Goal: Navigation & Orientation: Find specific page/section

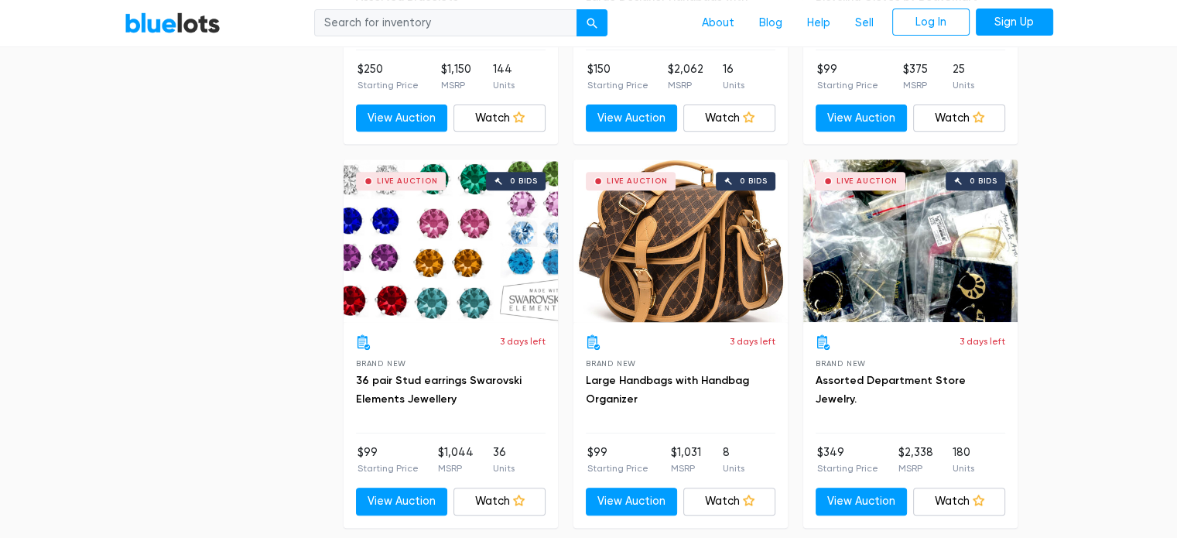
scroll to position [6654, 0]
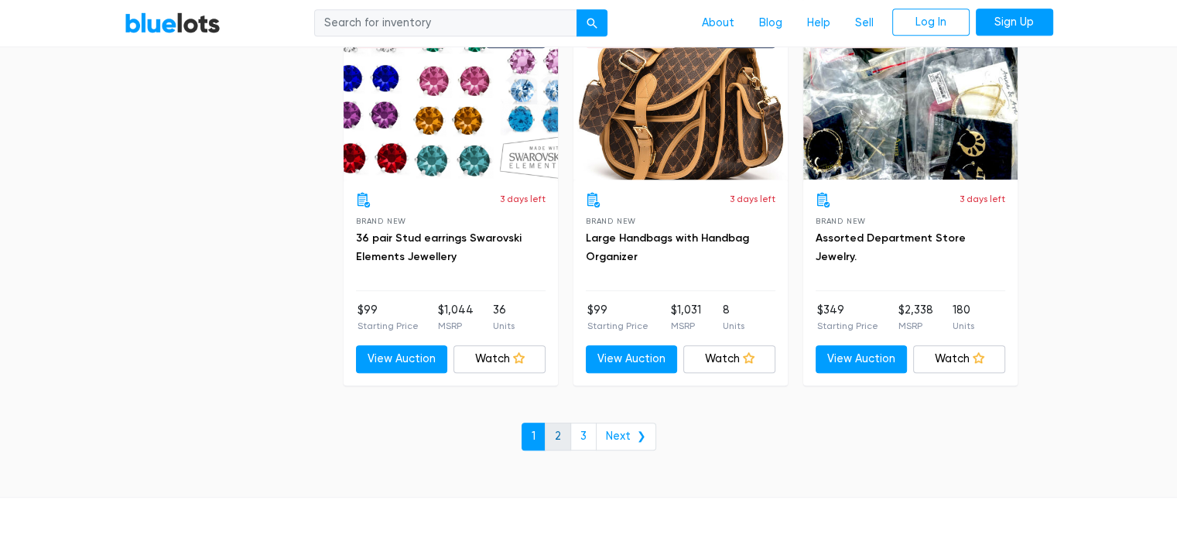
click at [561, 422] on link "2" at bounding box center [558, 436] width 26 height 28
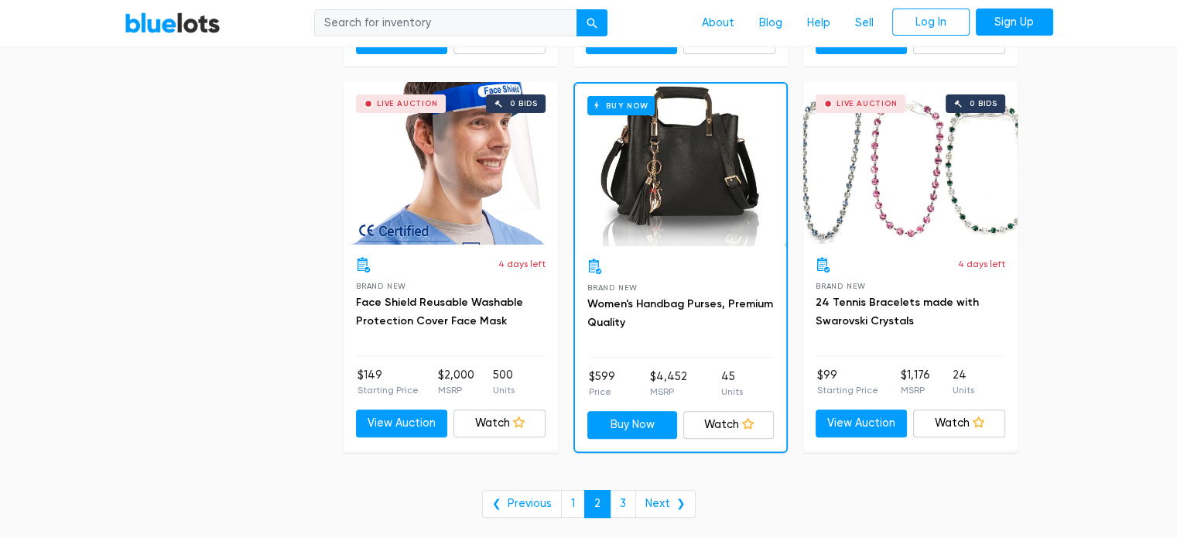
scroll to position [6345, 0]
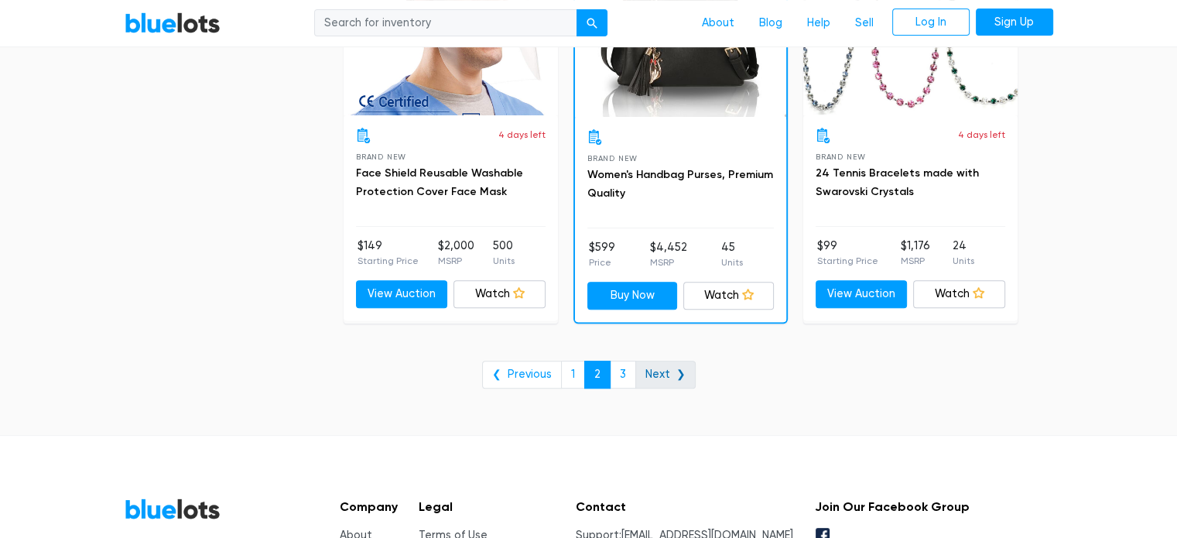
click at [658, 368] on link "Next ❯" at bounding box center [665, 375] width 60 height 28
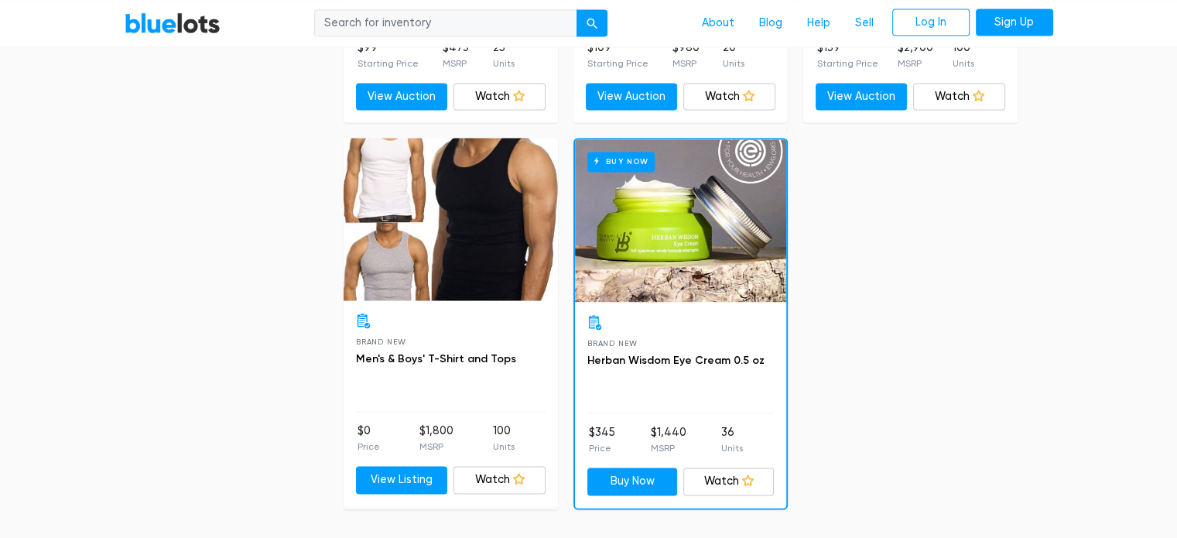
scroll to position [2553, 0]
